Goal: Information Seeking & Learning: Learn about a topic

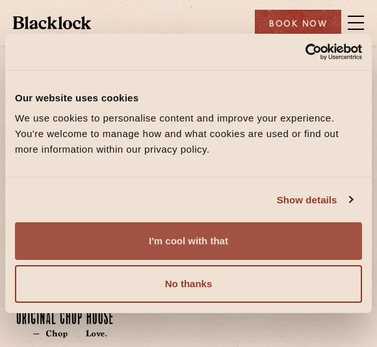
click at [323, 239] on button "I'm cool with that" at bounding box center [188, 241] width 347 height 38
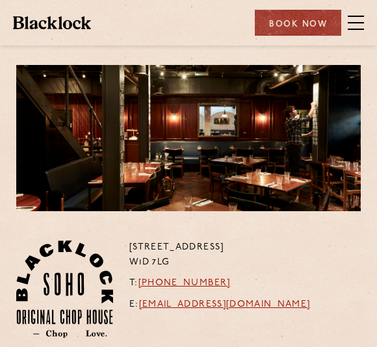
click at [357, 23] on span at bounding box center [356, 22] width 16 height 1
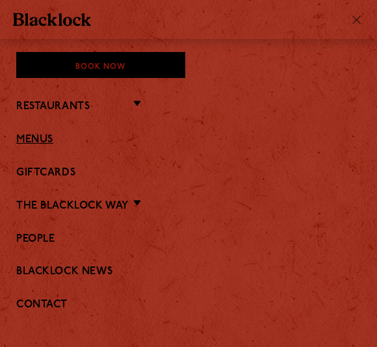
click at [43, 145] on link "Menus" at bounding box center [188, 140] width 344 height 12
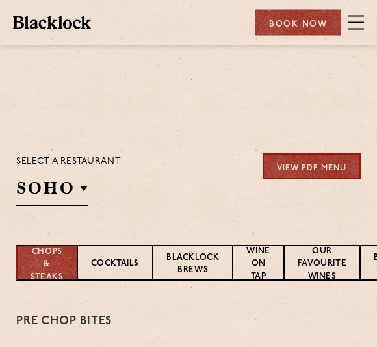
scroll to position [126, 0]
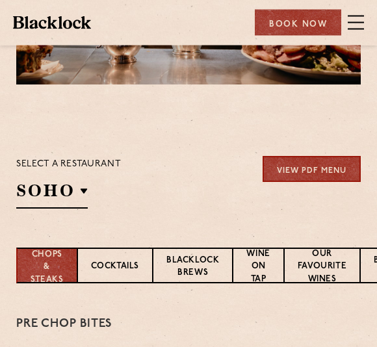
click at [320, 168] on link "View PDF Menu" at bounding box center [312, 170] width 98 height 26
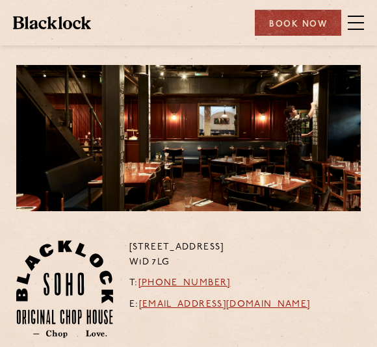
click at [357, 24] on span at bounding box center [356, 22] width 16 height 19
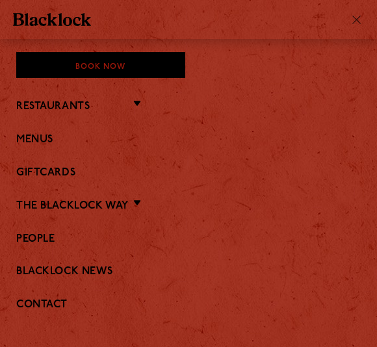
click at [140, 108] on li "Restaurants Soho City Covent Garden Shoreditch Canary Wharf Manchester Birmingh…" at bounding box center [188, 105] width 344 height 17
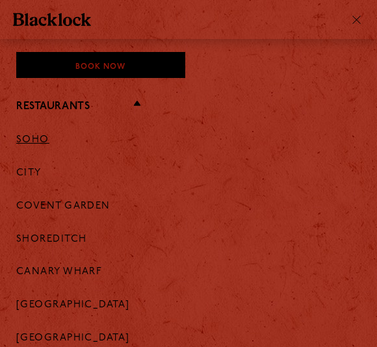
click at [40, 144] on link "Soho" at bounding box center [32, 140] width 33 height 12
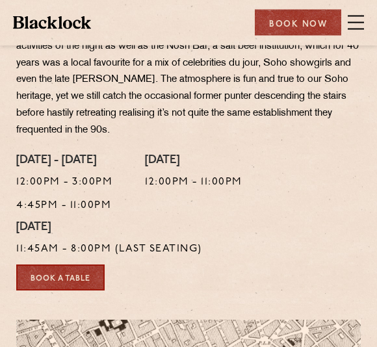
scroll to position [265, 0]
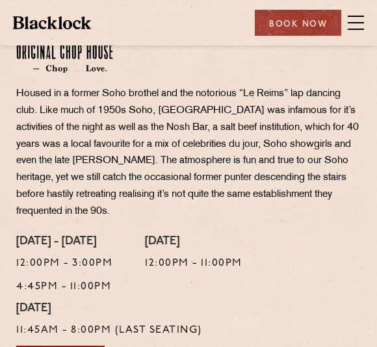
click at [353, 29] on span at bounding box center [356, 29] width 16 height 1
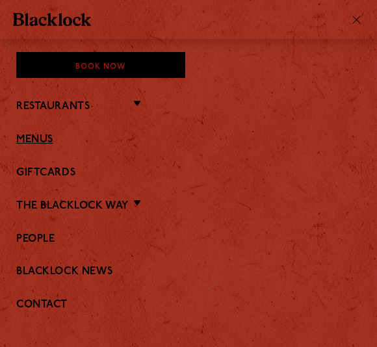
click at [40, 144] on link "Menus" at bounding box center [188, 140] width 344 height 12
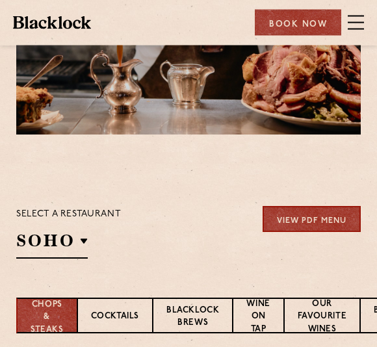
scroll to position [75, 0]
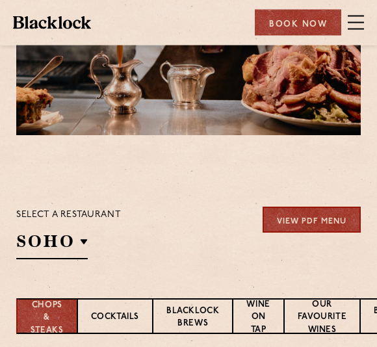
click at [317, 209] on link "View PDF Menu" at bounding box center [312, 220] width 98 height 26
